Goal: Task Accomplishment & Management: Use online tool/utility

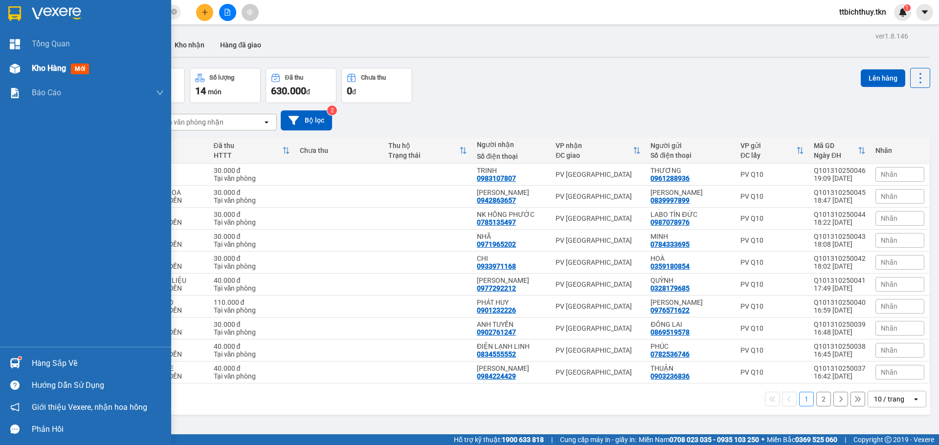
click at [19, 72] on img at bounding box center [15, 69] width 10 height 10
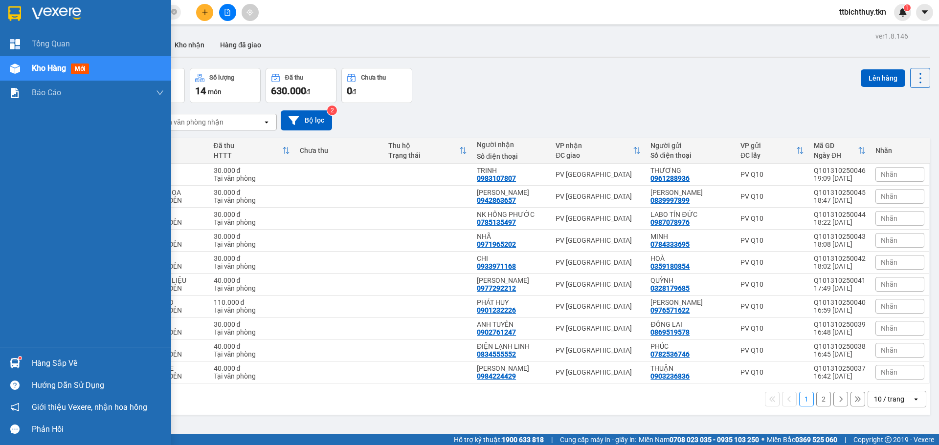
click at [19, 72] on img at bounding box center [15, 69] width 10 height 10
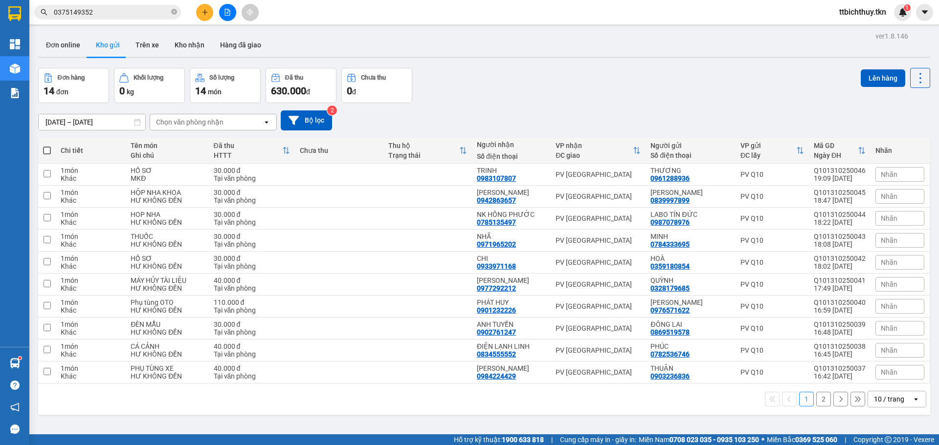
click at [837, 399] on icon at bounding box center [840, 399] width 7 height 7
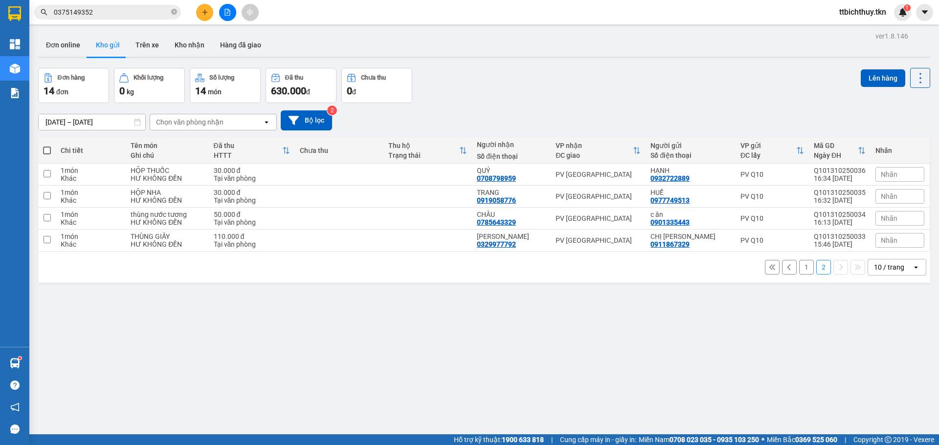
click at [785, 269] on button at bounding box center [789, 267] width 15 height 15
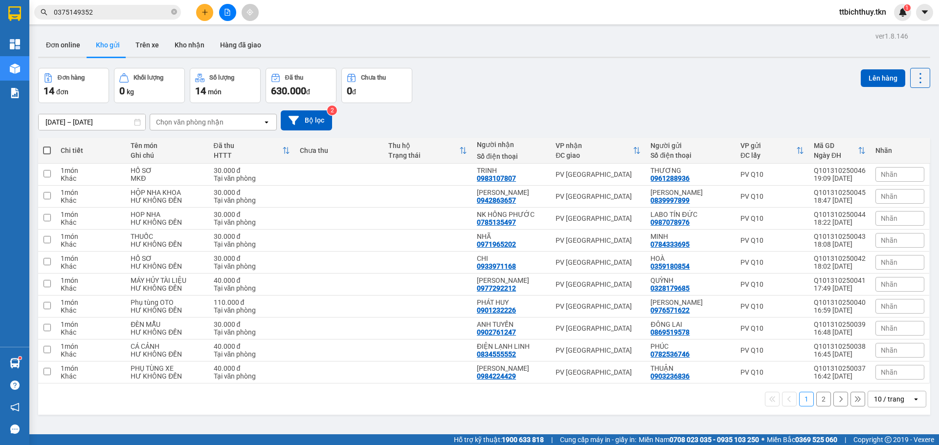
click at [833, 405] on button at bounding box center [840, 399] width 15 height 15
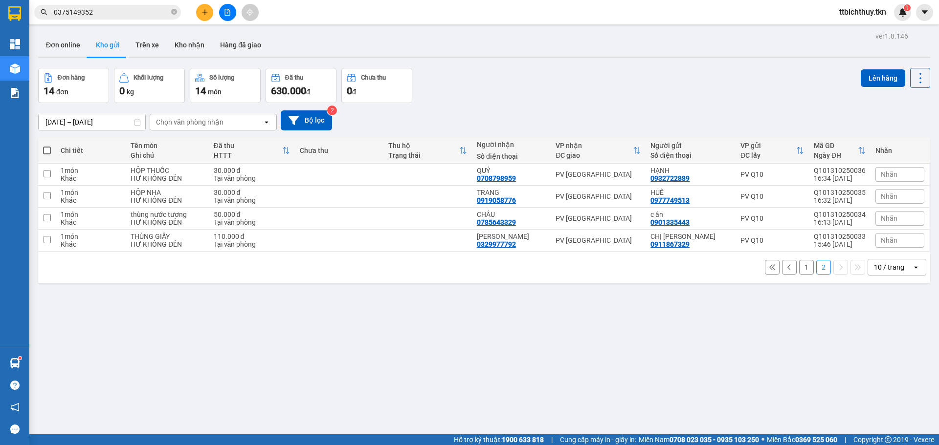
click at [757, 380] on div "ver 1.8.146 Đơn online Kho gửi Trên xe Kho nhận Hàng đã giao Đơn hàng 14 đơn Kh…" at bounding box center [484, 251] width 900 height 445
click at [786, 265] on icon at bounding box center [789, 267] width 7 height 7
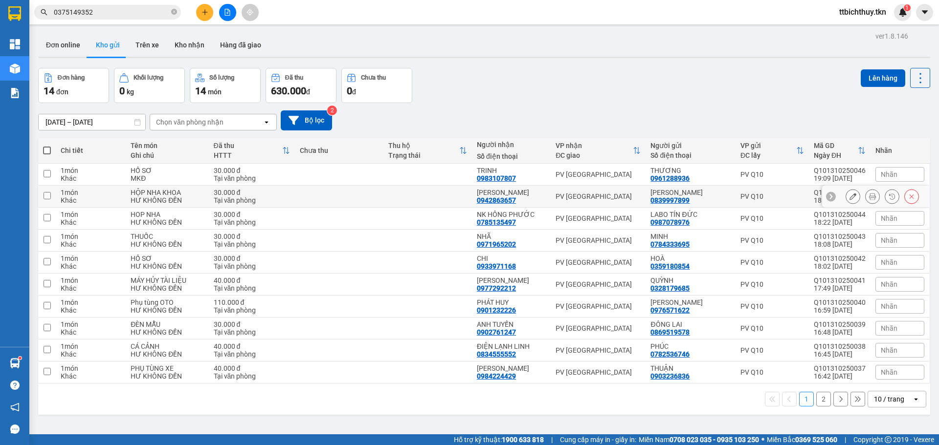
click at [586, 204] on td "PV [GEOGRAPHIC_DATA]" at bounding box center [598, 197] width 95 height 22
checkbox input "true"
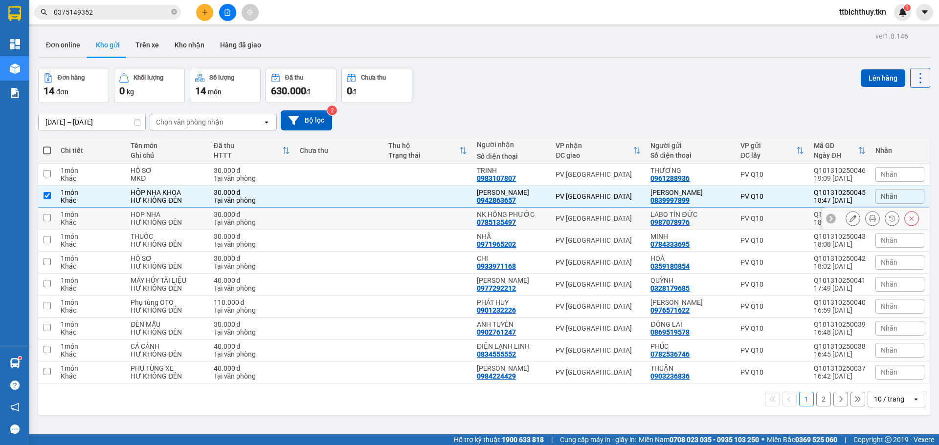
click at [588, 213] on td "PV [GEOGRAPHIC_DATA]" at bounding box center [598, 219] width 95 height 22
checkbox input "true"
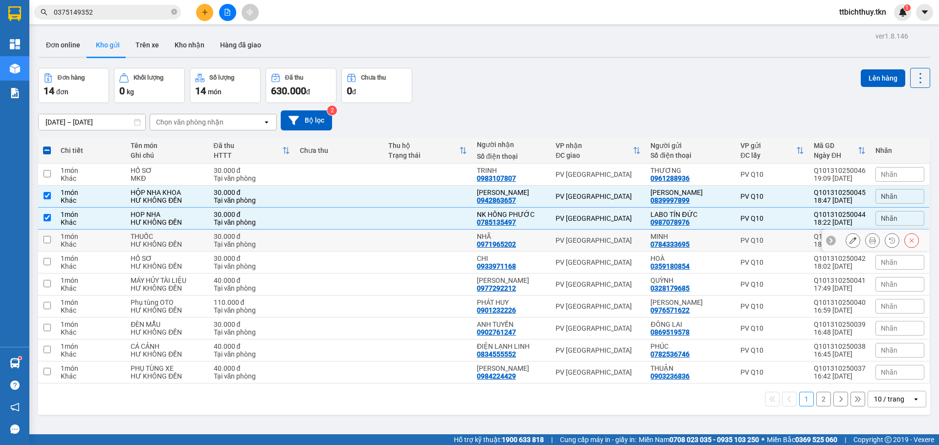
click at [593, 238] on div "PV [GEOGRAPHIC_DATA]" at bounding box center [597, 241] width 85 height 8
checkbox input "true"
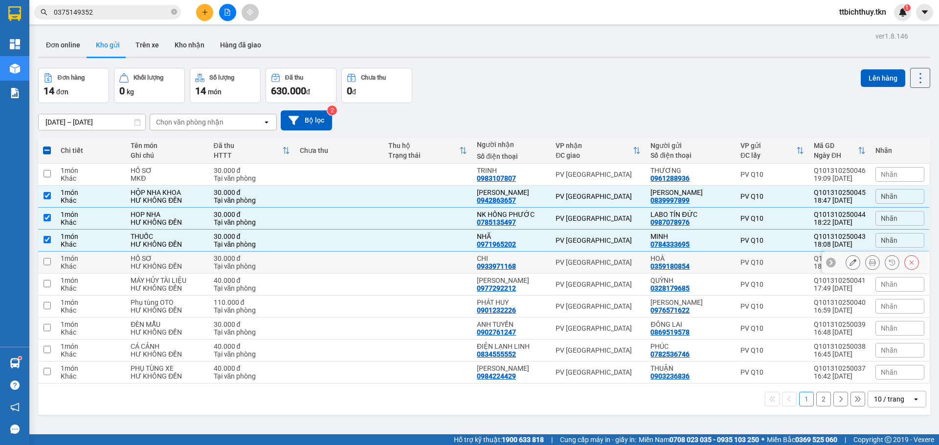
click at [592, 263] on div "PV [GEOGRAPHIC_DATA]" at bounding box center [597, 263] width 85 height 8
checkbox input "true"
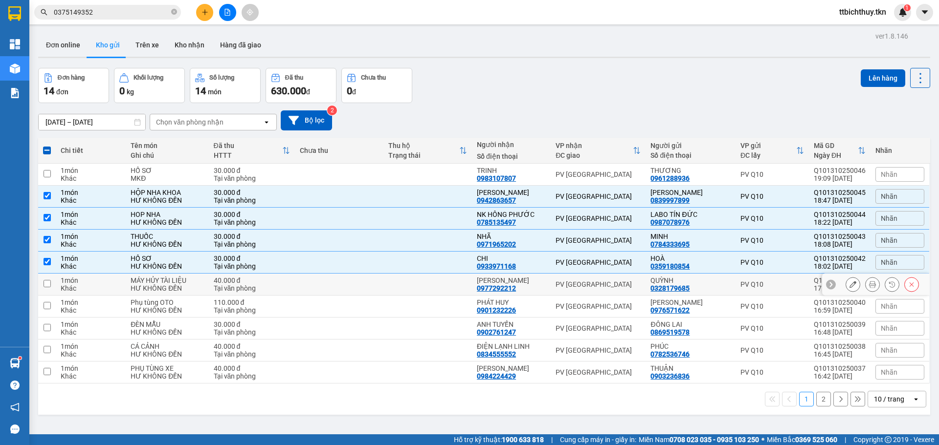
click at [590, 287] on div "PV [GEOGRAPHIC_DATA]" at bounding box center [597, 285] width 85 height 8
checkbox input "true"
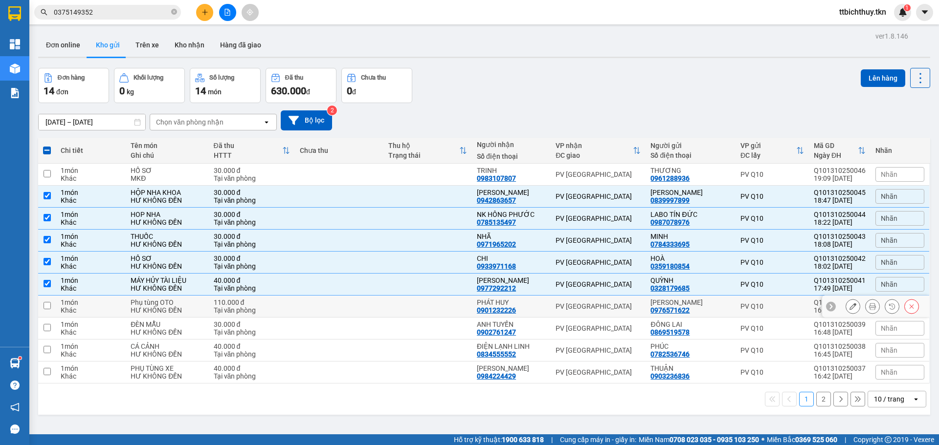
click at [586, 309] on div "PV [GEOGRAPHIC_DATA]" at bounding box center [597, 307] width 85 height 8
checkbox input "true"
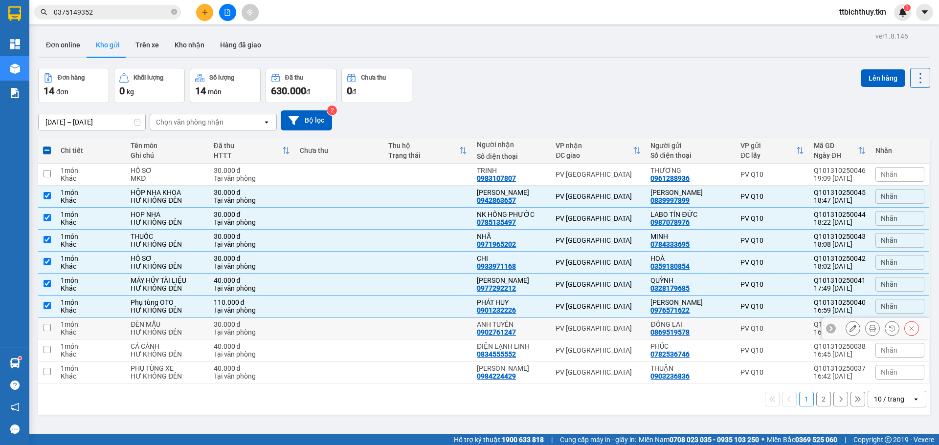
click at [579, 328] on div "PV [GEOGRAPHIC_DATA]" at bounding box center [597, 329] width 85 height 8
checkbox input "true"
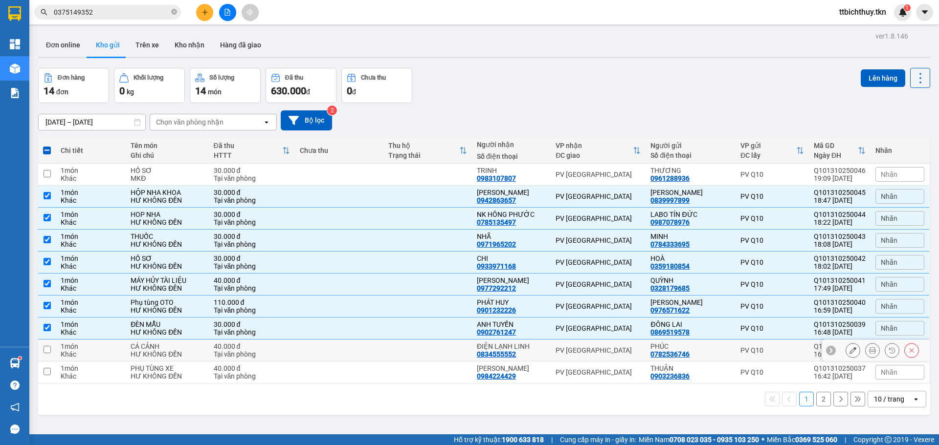
click at [584, 347] on div "PV [GEOGRAPHIC_DATA]" at bounding box center [597, 351] width 85 height 8
checkbox input "true"
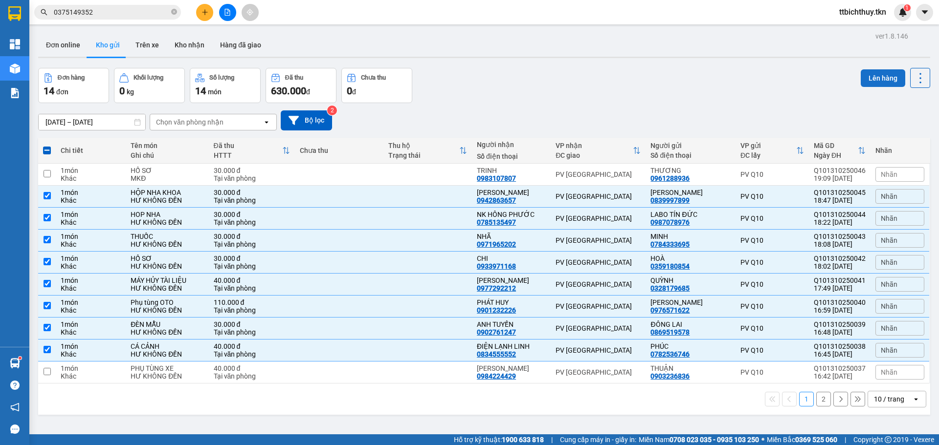
click at [879, 78] on button "Lên hàng" at bounding box center [882, 78] width 44 height 18
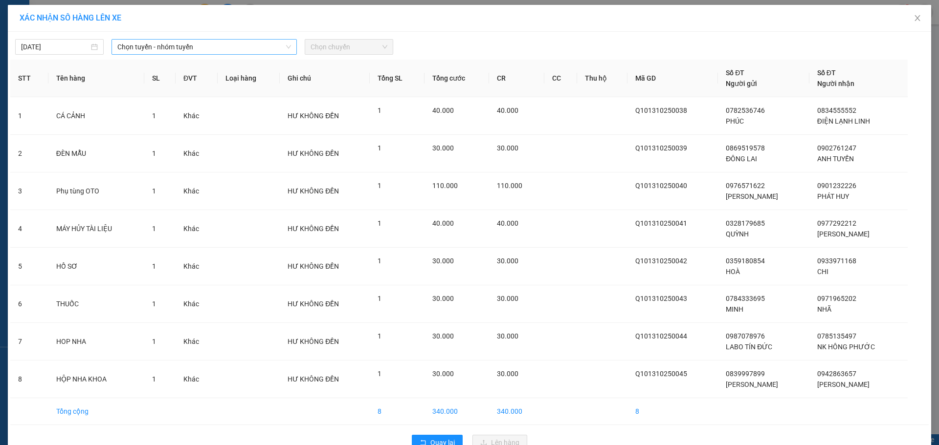
click at [134, 49] on span "Chọn tuyến - nhóm tuyến" at bounding box center [204, 47] width 174 height 15
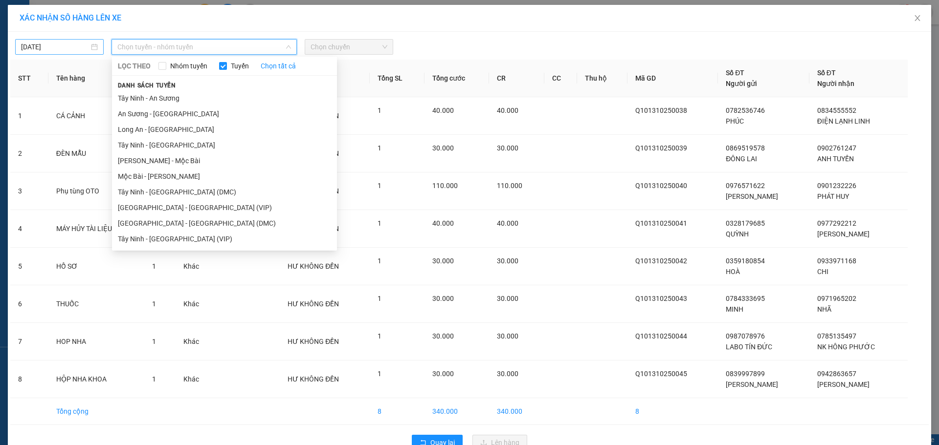
click at [66, 51] on input "[DATE]" at bounding box center [55, 47] width 68 height 11
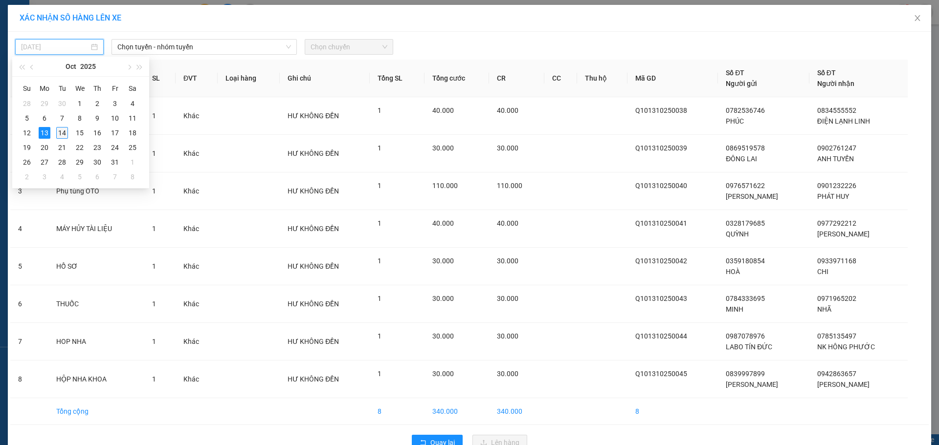
click at [62, 134] on div "14" at bounding box center [62, 133] width 12 height 12
type input "[DATE]"
click at [193, 47] on span "Chọn tuyến - nhóm tuyến" at bounding box center [204, 47] width 174 height 15
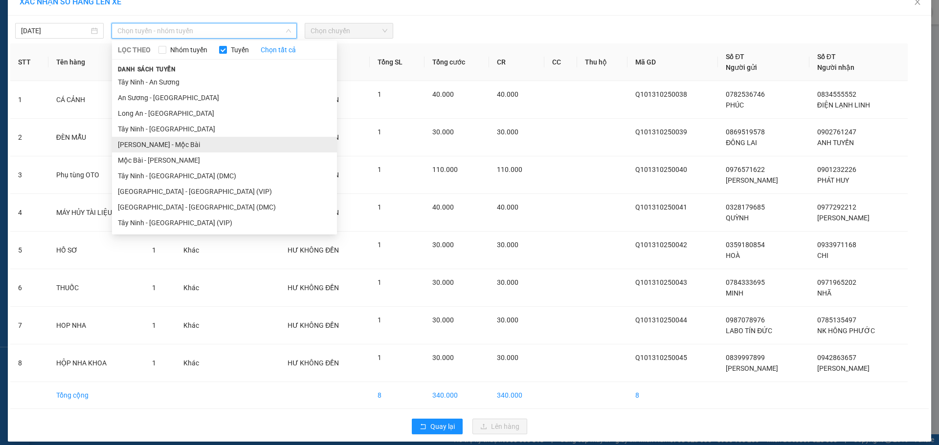
scroll to position [24, 0]
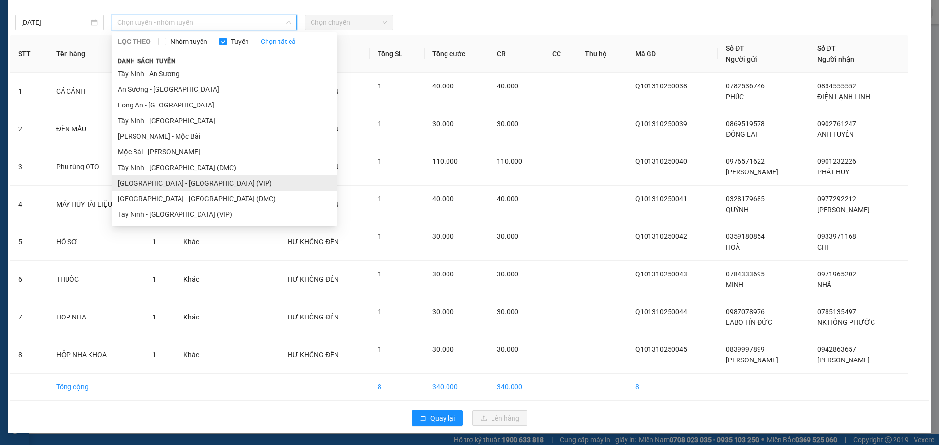
click at [144, 185] on li "[GEOGRAPHIC_DATA] - [GEOGRAPHIC_DATA] (VIP)" at bounding box center [224, 184] width 225 height 16
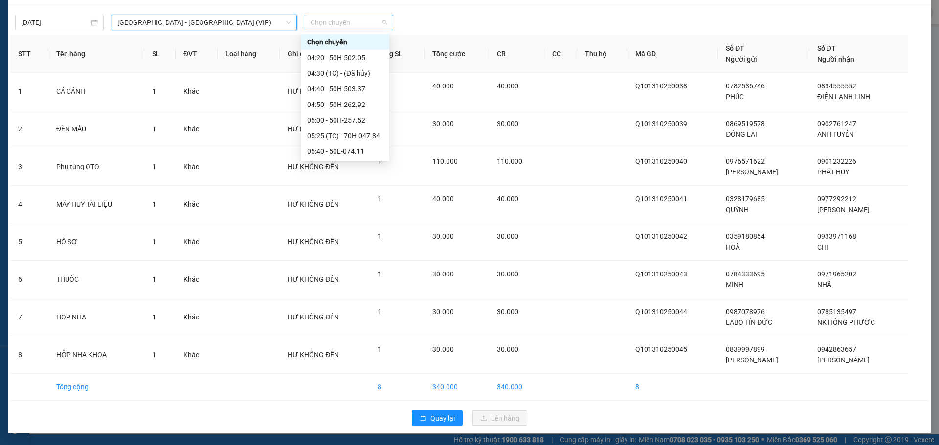
click at [311, 24] on span "Chọn chuyến" at bounding box center [348, 22] width 77 height 15
click at [331, 57] on div "04:20 - 50H-502.05" at bounding box center [345, 57] width 76 height 11
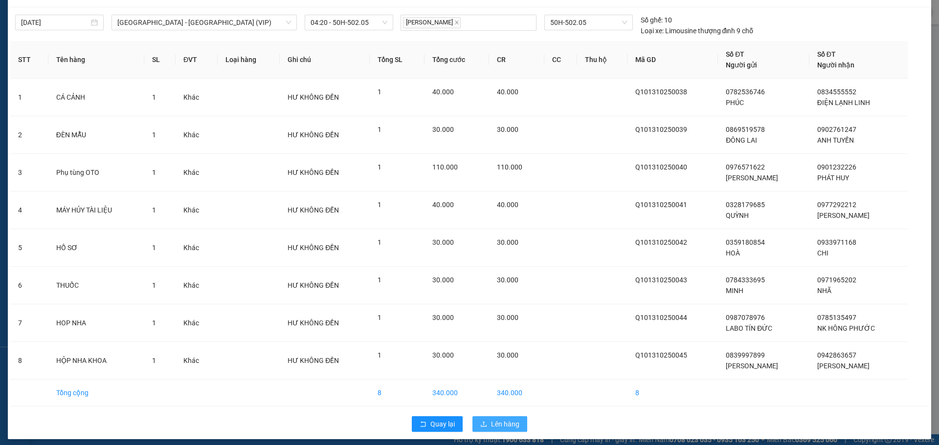
click at [496, 428] on span "Lên hàng" at bounding box center [505, 424] width 28 height 11
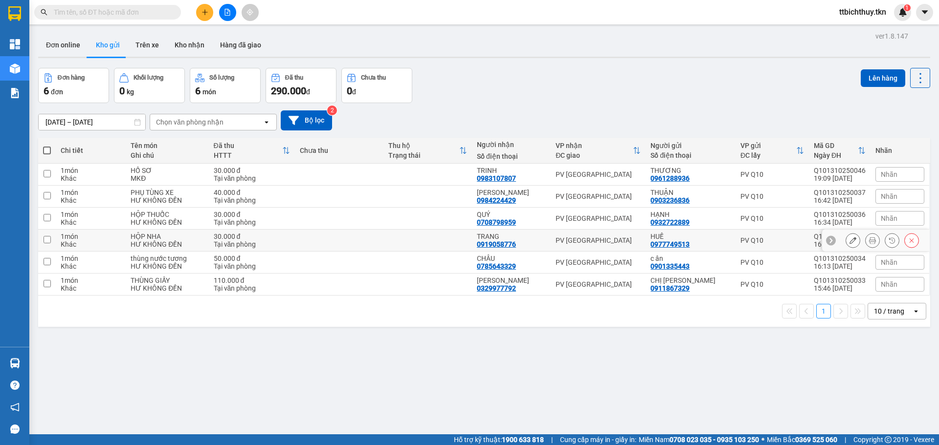
click at [590, 242] on div "PV [GEOGRAPHIC_DATA]" at bounding box center [597, 241] width 85 height 8
checkbox input "true"
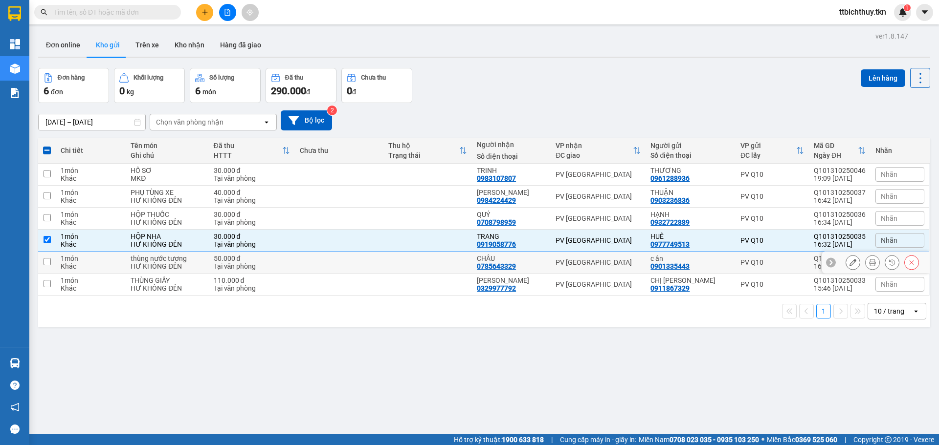
click at [589, 262] on div "PV [GEOGRAPHIC_DATA]" at bounding box center [597, 263] width 85 height 8
checkbox input "true"
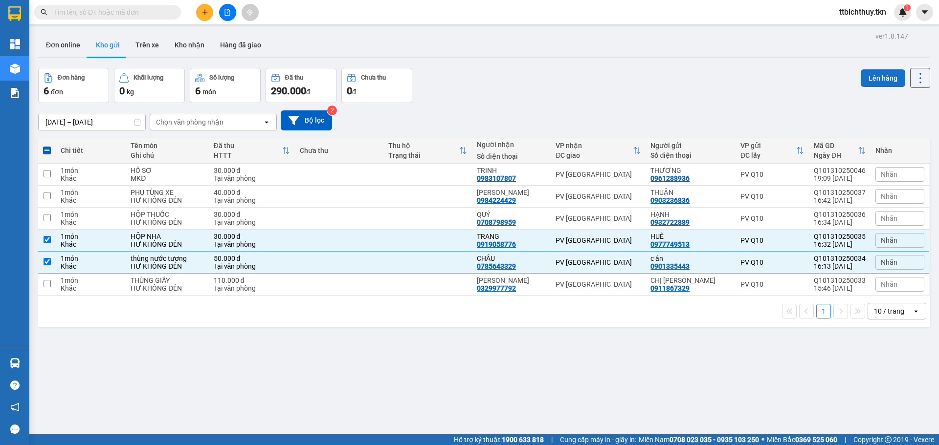
click at [879, 77] on button "Lên hàng" at bounding box center [882, 78] width 44 height 18
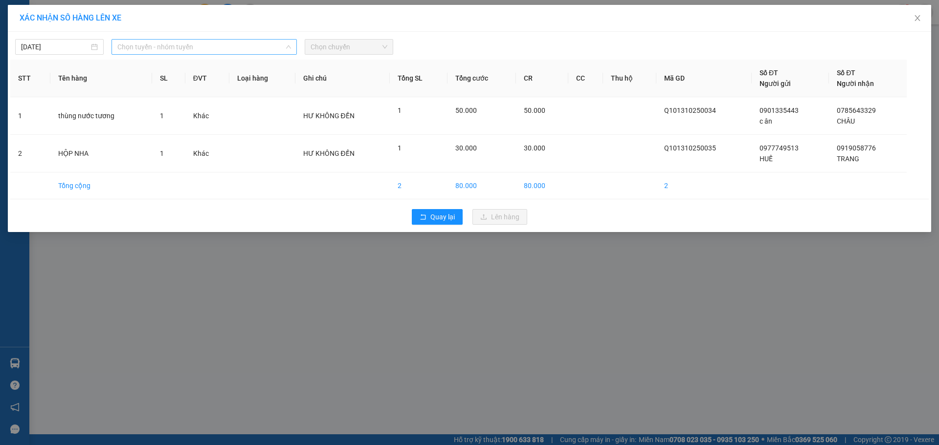
click at [171, 39] on div "Chọn tuyến - nhóm tuyến" at bounding box center [203, 47] width 185 height 16
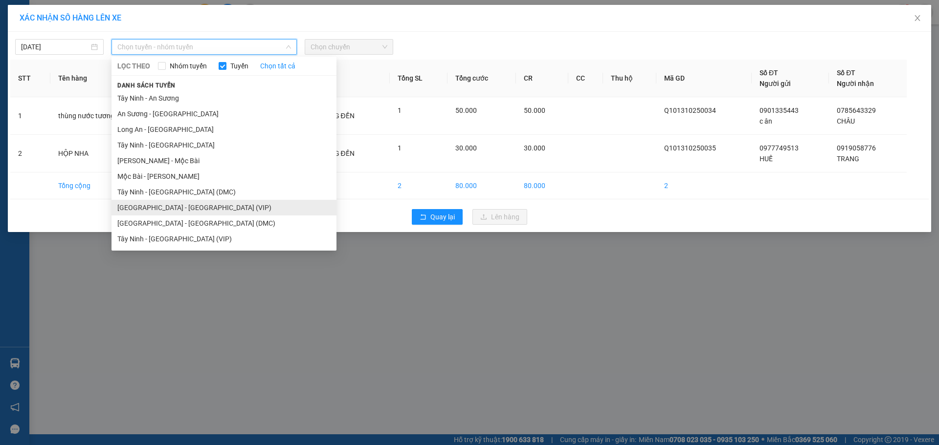
click at [151, 210] on li "[GEOGRAPHIC_DATA] - [GEOGRAPHIC_DATA] (VIP)" at bounding box center [223, 208] width 225 height 16
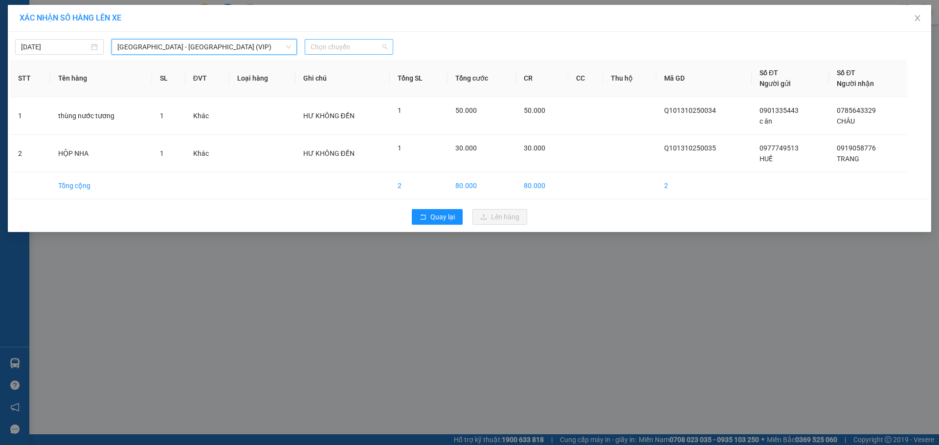
click at [329, 48] on span "Chọn chuyến" at bounding box center [348, 47] width 77 height 15
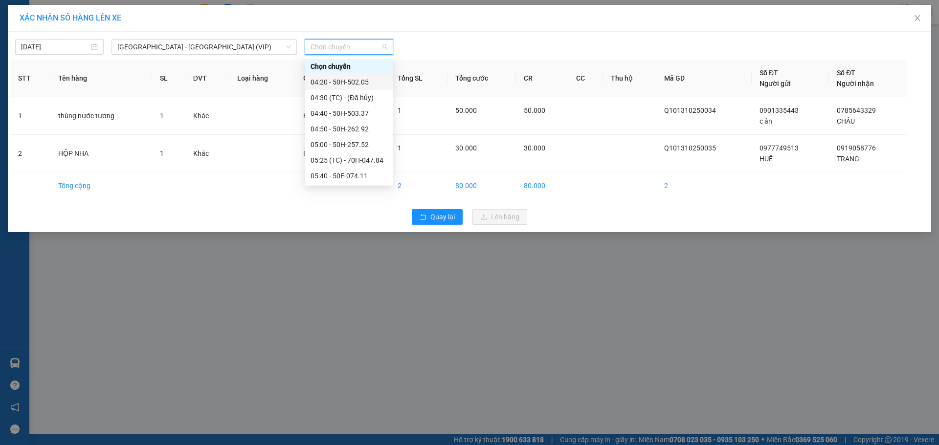
click at [342, 84] on div "04:20 - 50H-502.05" at bounding box center [348, 82] width 76 height 11
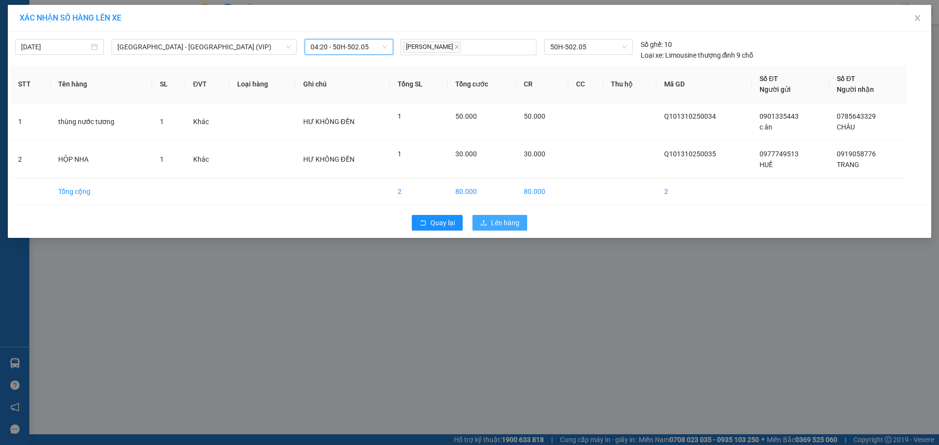
click at [502, 224] on span "Lên hàng" at bounding box center [505, 223] width 28 height 11
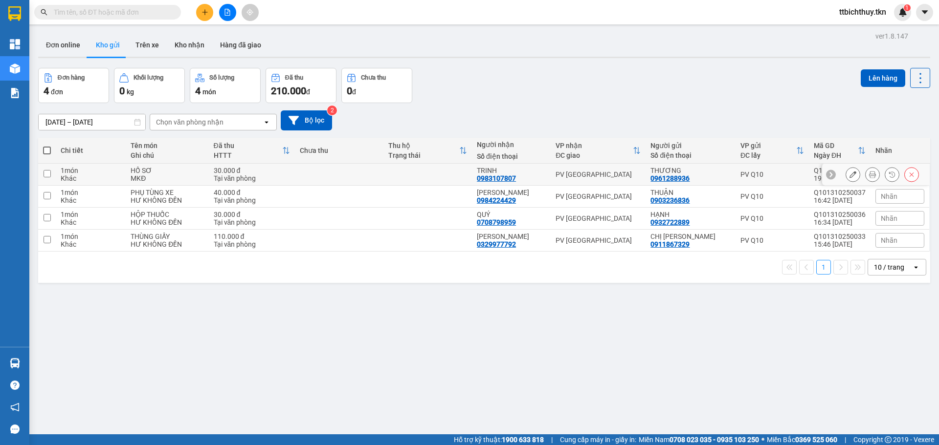
click at [531, 178] on div "TRINH 0983107807" at bounding box center [511, 175] width 69 height 16
checkbox input "true"
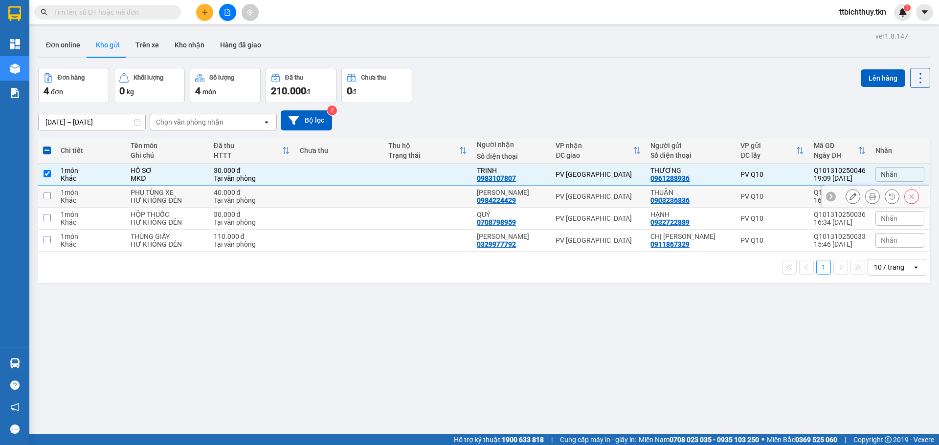
click at [534, 197] on div "ANH KHÁNH 0984224429" at bounding box center [511, 197] width 69 height 16
checkbox input "true"
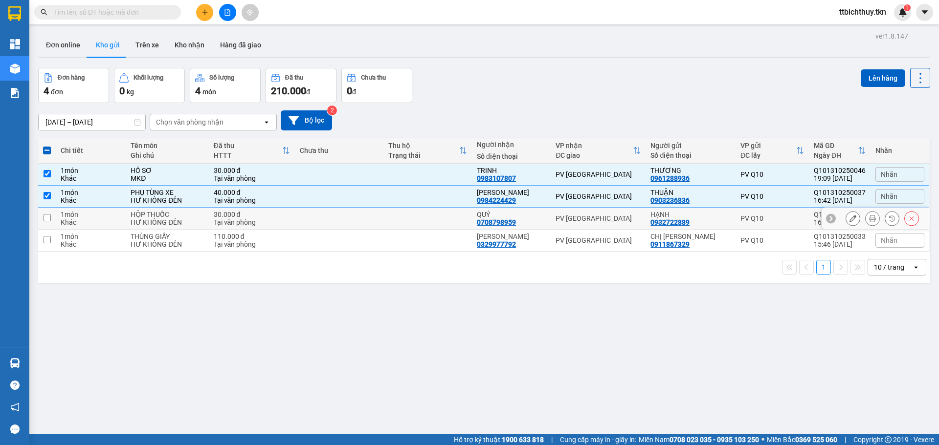
click at [542, 218] on div "QUÝ 0708798959" at bounding box center [511, 219] width 69 height 16
checkbox input "true"
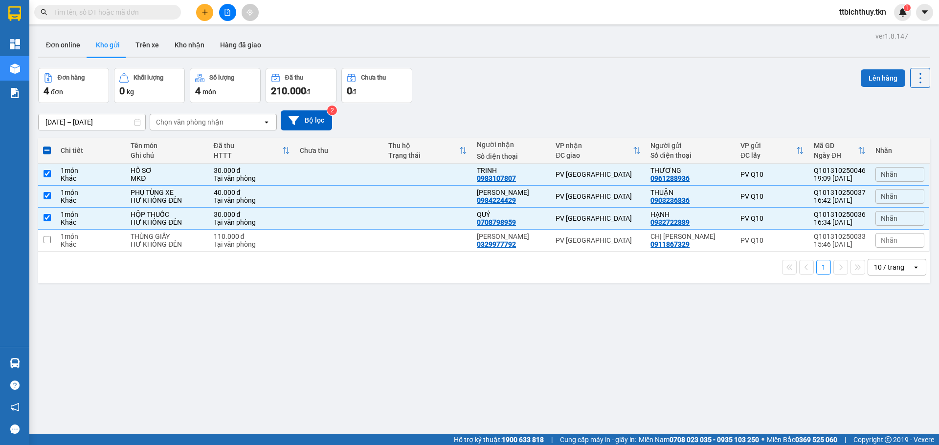
click at [872, 81] on button "Lên hàng" at bounding box center [882, 78] width 44 height 18
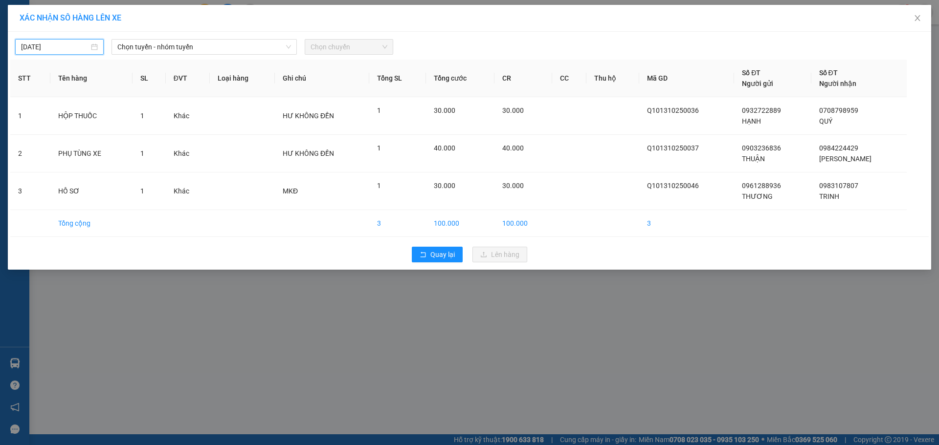
click at [78, 43] on input "[DATE]" at bounding box center [55, 47] width 68 height 11
click at [61, 135] on div "14" at bounding box center [65, 133] width 12 height 12
type input "[DATE]"
click at [151, 46] on span "Chọn tuyến - nhóm tuyến" at bounding box center [204, 47] width 174 height 15
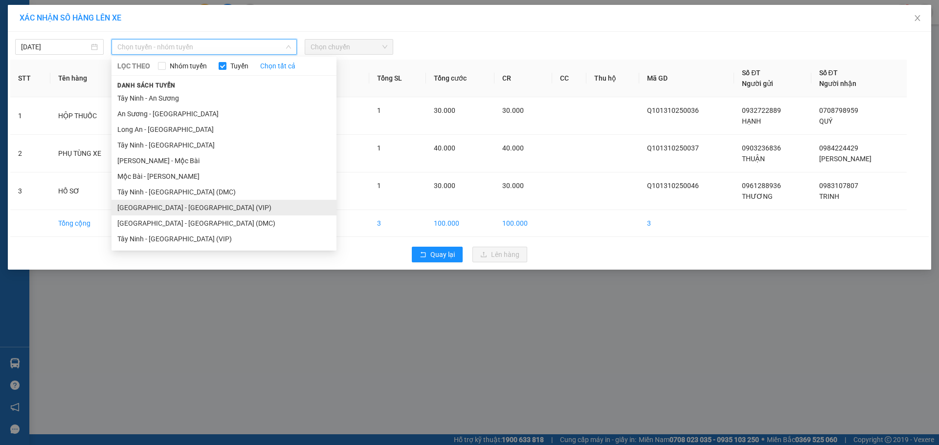
click at [138, 204] on li "[GEOGRAPHIC_DATA] - [GEOGRAPHIC_DATA] (VIP)" at bounding box center [223, 208] width 225 height 16
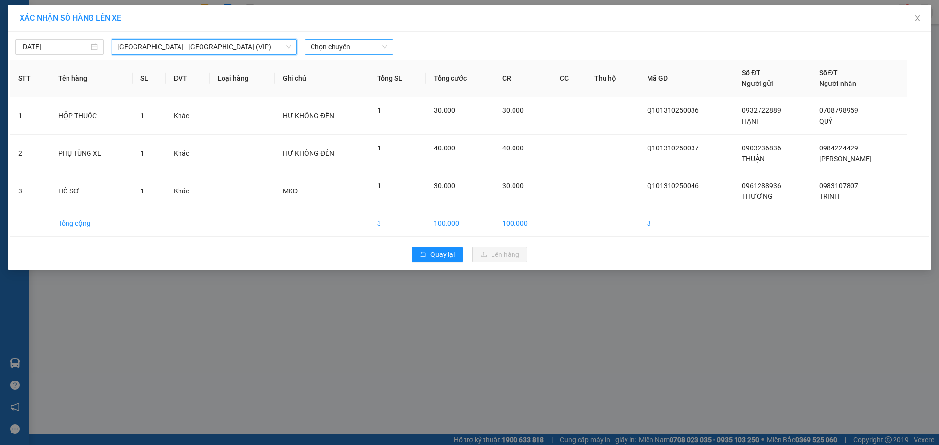
click at [337, 45] on span "Chọn chuyến" at bounding box center [348, 47] width 77 height 15
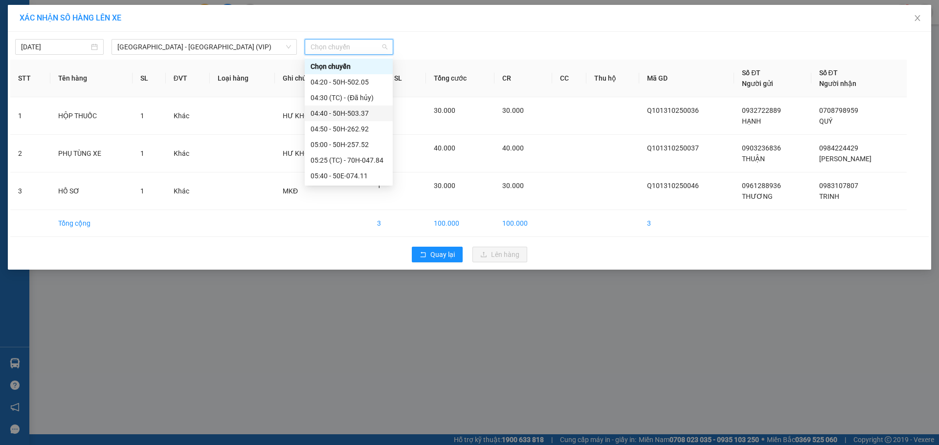
click at [352, 115] on div "04:40 - 50H-503.37" at bounding box center [348, 113] width 76 height 11
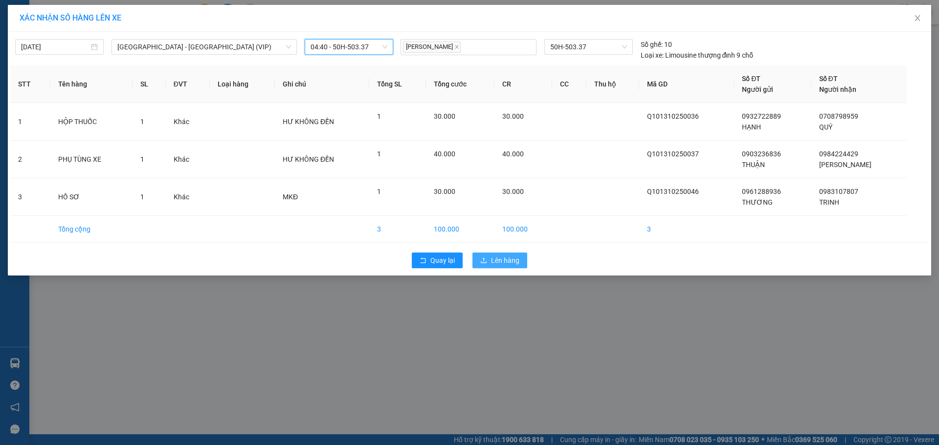
click at [520, 261] on button "Lên hàng" at bounding box center [499, 261] width 55 height 16
